Goal: Task Accomplishment & Management: Manage account settings

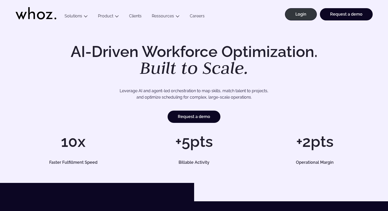
click at [291, 10] on link "Login" at bounding box center [301, 14] width 32 height 12
click at [310, 12] on link "Login" at bounding box center [301, 14] width 32 height 12
